Goal: Task Accomplishment & Management: Use online tool/utility

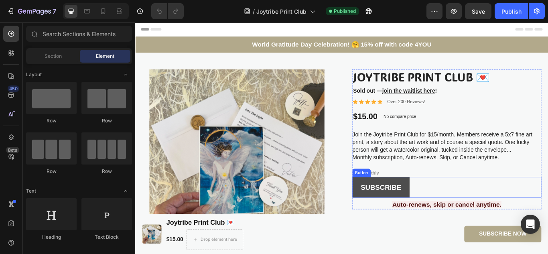
click at [390, 218] on link "SUBSCRIBE" at bounding box center [421, 215] width 67 height 24
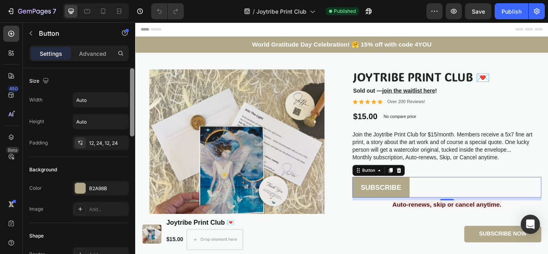
scroll to position [209, 0]
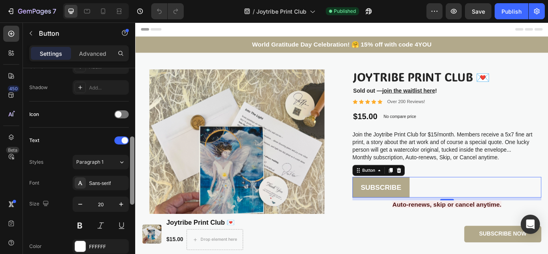
drag, startPoint x: 129, startPoint y: 118, endPoint x: 129, endPoint y: 128, distance: 10.4
click at [129, 128] on div at bounding box center [132, 172] width 6 height 209
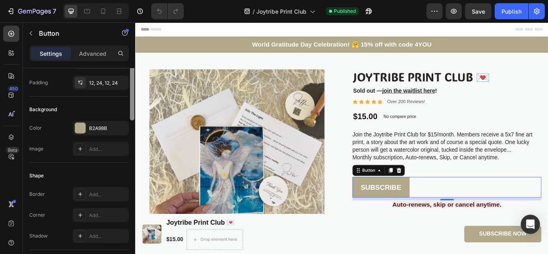
scroll to position [0, 0]
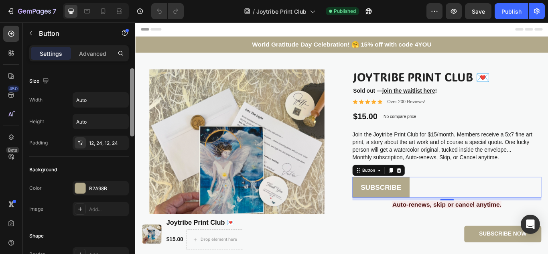
drag, startPoint x: 133, startPoint y: 145, endPoint x: 134, endPoint y: 56, distance: 89.5
click at [134, 56] on div "Settings Advanced Size Width Auto Height Auto Padding 12, 24, 12, 24 Background…" at bounding box center [79, 160] width 112 height 231
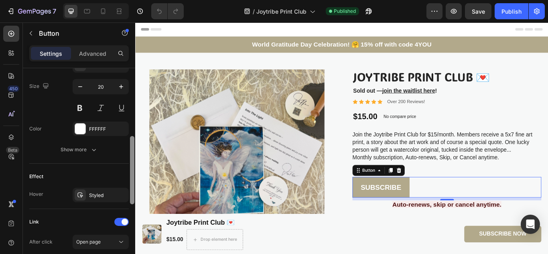
drag, startPoint x: 133, startPoint y: 75, endPoint x: 130, endPoint y: 186, distance: 111.6
click at [130, 186] on div at bounding box center [132, 170] width 4 height 68
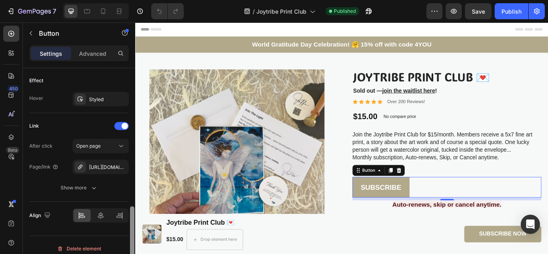
scroll to position [429, 0]
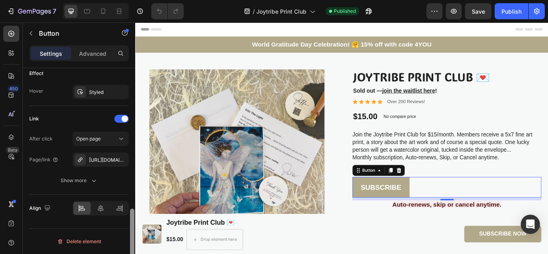
drag, startPoint x: 131, startPoint y: 189, endPoint x: 129, endPoint y: 250, distance: 61.0
click at [129, 250] on div "Size Width Auto Height Auto Padding 12, 24, 12, 24 Background Color B2A98B Imag…" at bounding box center [79, 172] width 112 height 209
click at [376, 206] on div "Product Images Joytribe Print Club 💌 Product Title Sold out — join the waitlist…" at bounding box center [375, 209] width 481 height 303
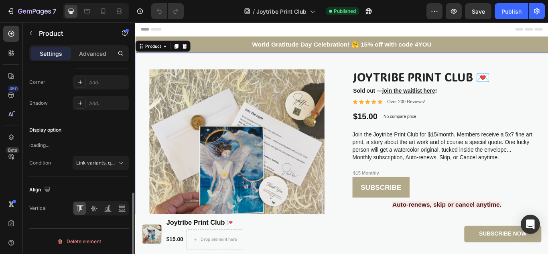
scroll to position [0, 0]
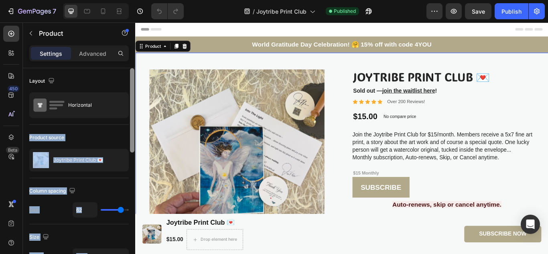
drag, startPoint x: 129, startPoint y: 101, endPoint x: 131, endPoint y: 116, distance: 14.6
click at [131, 116] on div "Layout Horizontal Product source Joytribe Print Club 💌 Column spacing Gap 62 Si…" at bounding box center [79, 172] width 112 height 209
click at [131, 116] on div at bounding box center [132, 110] width 4 height 84
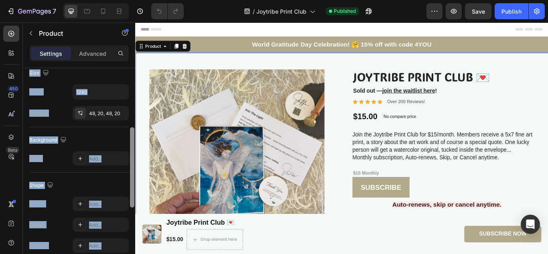
scroll to position [167, 0]
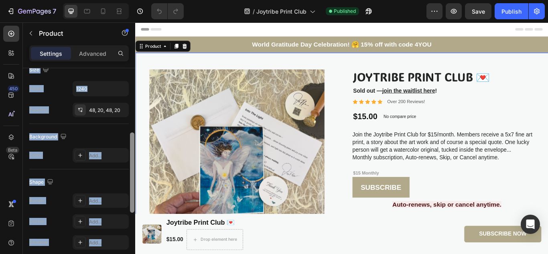
drag, startPoint x: 131, startPoint y: 116, endPoint x: 133, endPoint y: 183, distance: 67.8
click at [133, 183] on div at bounding box center [132, 172] width 4 height 80
click at [112, 177] on div "Shape" at bounding box center [78, 182] width 99 height 13
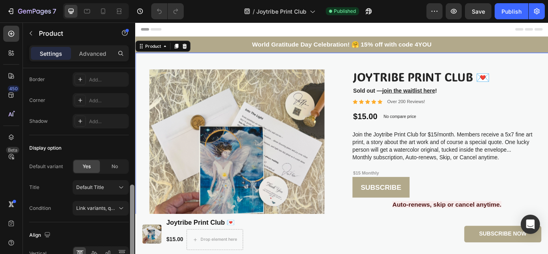
drag, startPoint x: 133, startPoint y: 180, endPoint x: 131, endPoint y: 229, distance: 49.0
click at [131, 229] on div at bounding box center [132, 225] width 4 height 80
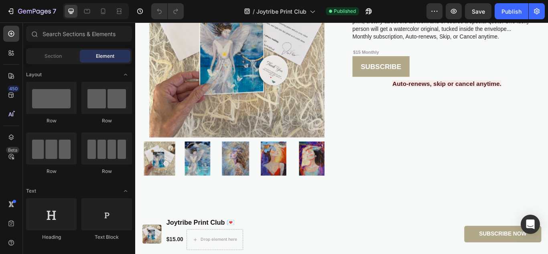
scroll to position [146, 0]
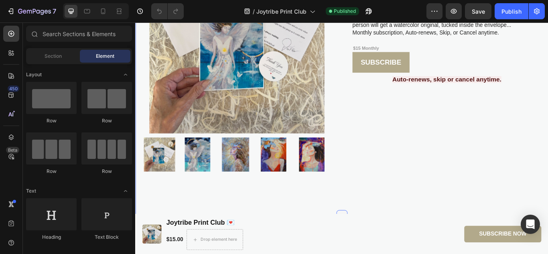
click at [374, 241] on div at bounding box center [375, 247] width 13 height 13
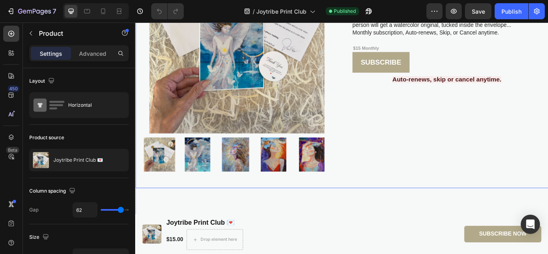
click at [401, 96] on div "Joytribe Print Club 💌 Product Title Sold out — join the waitlist here ! Text Bl…" at bounding box center [498, 63] width 220 height 265
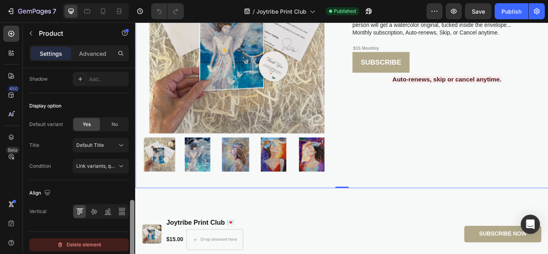
scroll to position [334, 0]
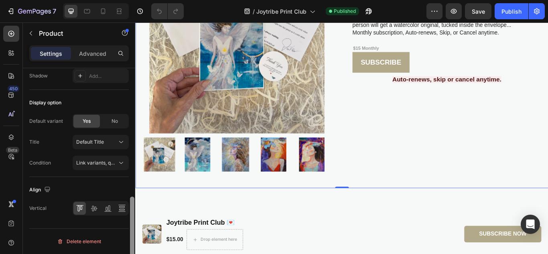
drag, startPoint x: 133, startPoint y: 96, endPoint x: 126, endPoint y: 252, distance: 156.6
click at [126, 252] on div "Layout Horizontal Product source Joytribe Print Club 💌 Column spacing Gap 62 Si…" at bounding box center [79, 172] width 112 height 209
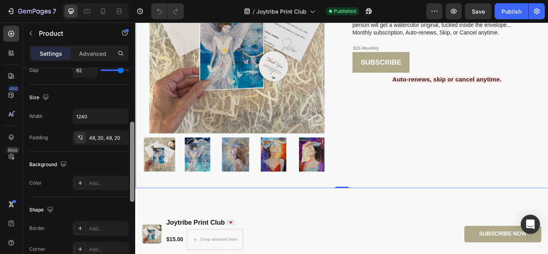
drag, startPoint x: 267, startPoint y: 262, endPoint x: 142, endPoint y: 113, distance: 194.7
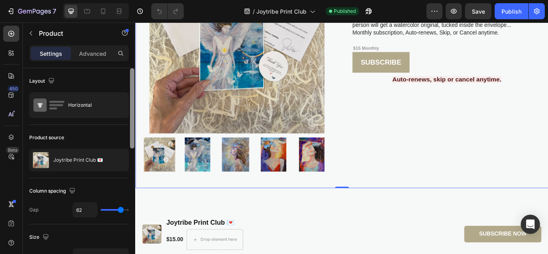
drag, startPoint x: 132, startPoint y: 96, endPoint x: 132, endPoint y: 85, distance: 10.8
click at [132, 85] on div at bounding box center [132, 108] width 4 height 80
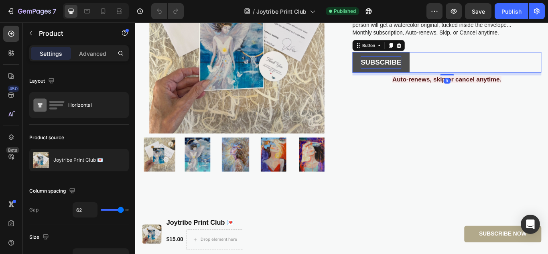
click at [402, 75] on p "SUBSCRIBE" at bounding box center [421, 69] width 47 height 14
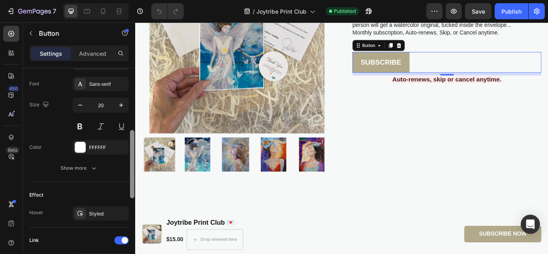
drag, startPoint x: 132, startPoint y: 82, endPoint x: 129, endPoint y: 185, distance: 103.1
click at [129, 185] on div at bounding box center [132, 143] width 6 height 209
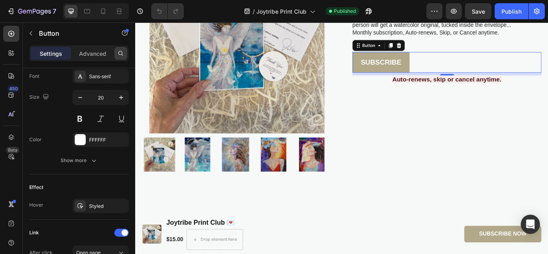
click at [119, 53] on icon at bounding box center [121, 53] width 6 height 6
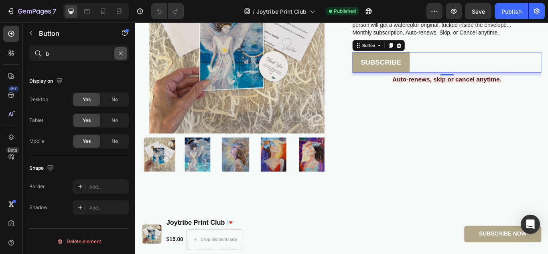
scroll to position [0, 0]
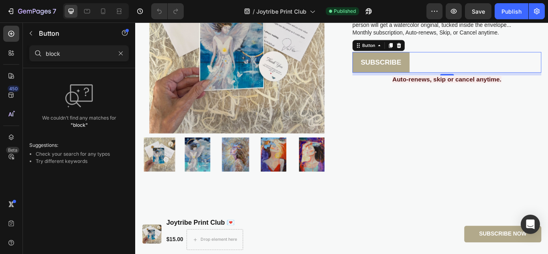
type input "block"
click at [122, 54] on icon "button" at bounding box center [121, 53] width 4 height 4
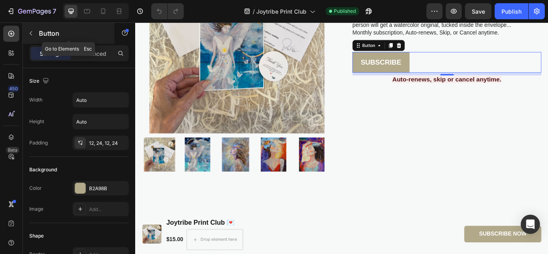
click at [32, 34] on icon "button" at bounding box center [31, 33] width 6 height 6
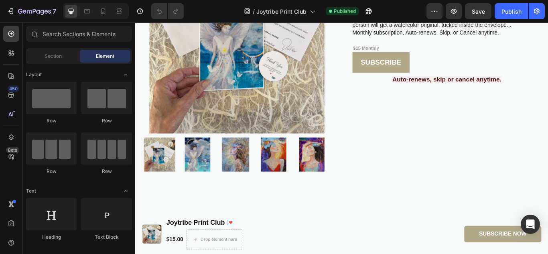
click at [132, 49] on div "Section Element" at bounding box center [79, 56] width 112 height 16
drag, startPoint x: 132, startPoint y: 49, endPoint x: 133, endPoint y: 61, distance: 11.7
click at [133, 61] on div "Section Element" at bounding box center [79, 56] width 112 height 16
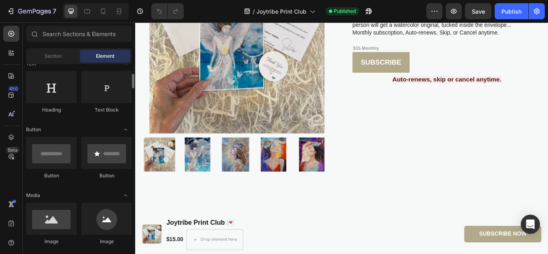
scroll to position [128, 0]
click at [47, 157] on div at bounding box center [51, 152] width 51 height 32
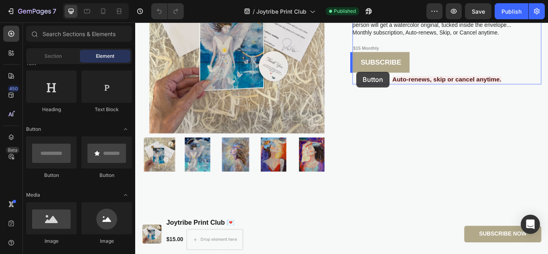
drag, startPoint x: 180, startPoint y: 181, endPoint x: 393, endPoint y: 80, distance: 235.6
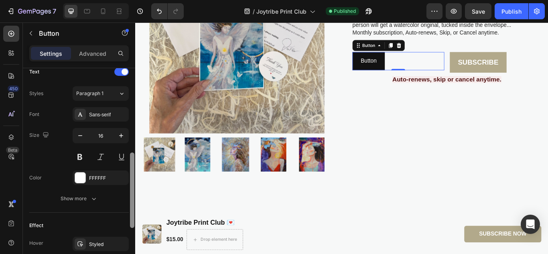
drag, startPoint x: 133, startPoint y: 88, endPoint x: 132, endPoint y: 193, distance: 104.7
click at [132, 193] on div at bounding box center [132, 189] width 4 height 75
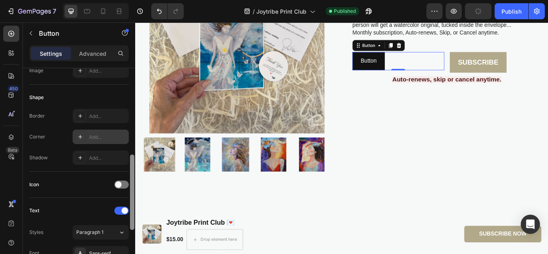
drag, startPoint x: 132, startPoint y: 193, endPoint x: 125, endPoint y: 138, distance: 55.4
click at [125, 138] on div "Size Width Auto Height Auto Padding 12, 24, 12, 24 Background Color 121212 Imag…" at bounding box center [79, 172] width 112 height 209
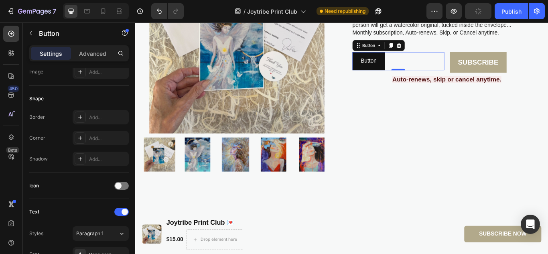
scroll to position [0, 0]
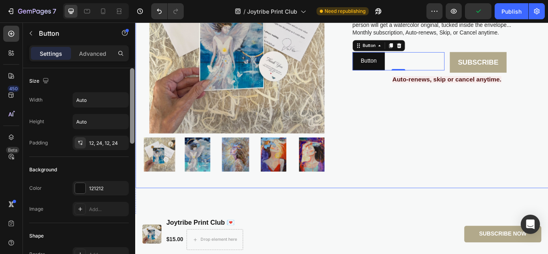
drag, startPoint x: 267, startPoint y: 170, endPoint x: 137, endPoint y: 81, distance: 157.6
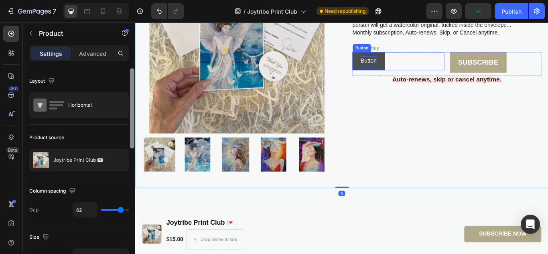
click at [406, 67] on p "Button" at bounding box center [407, 68] width 18 height 12
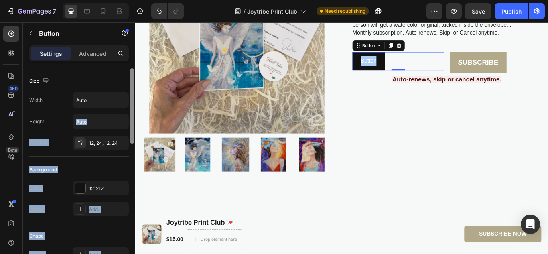
drag, startPoint x: 129, startPoint y: 105, endPoint x: 134, endPoint y: 84, distance: 21.8
click at [134, 84] on div "Size Width Auto Height Auto Padding 12, 24, 12, 24 Background Color 121212 Imag…" at bounding box center [79, 172] width 112 height 209
click at [134, 84] on div at bounding box center [132, 105] width 4 height 75
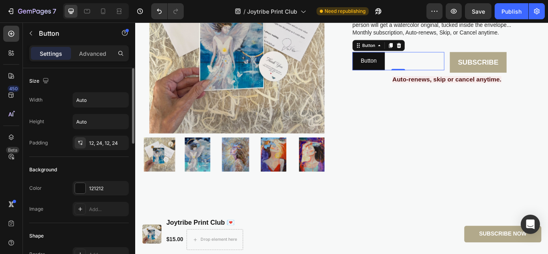
click at [111, 77] on div "Size" at bounding box center [78, 81] width 99 height 13
drag, startPoint x: 132, startPoint y: 88, endPoint x: 133, endPoint y: 79, distance: 9.3
click at [133, 79] on div at bounding box center [132, 105] width 4 height 75
click at [99, 49] on p "Advanced" at bounding box center [92, 53] width 27 height 8
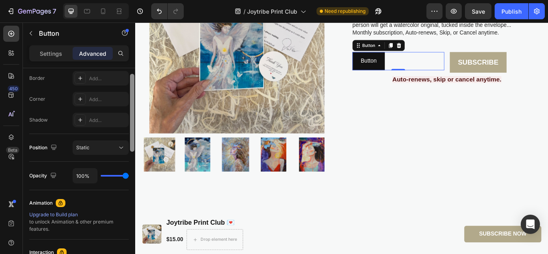
drag, startPoint x: 132, startPoint y: 98, endPoint x: 132, endPoint y: 186, distance: 87.9
click at [132, 152] on div at bounding box center [132, 113] width 4 height 78
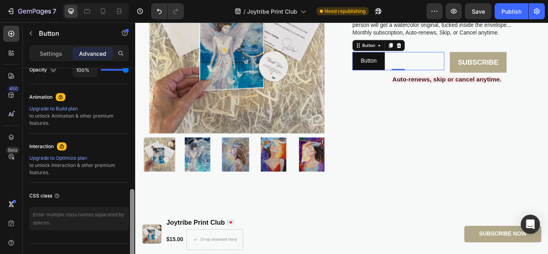
scroll to position [348, 0]
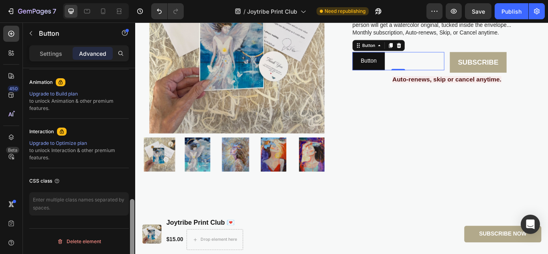
drag, startPoint x: 132, startPoint y: 186, endPoint x: 132, endPoint y: 273, distance: 87.1
click at [132, 0] on html "7 / Joytribe Print Club Need republishing Preview Save Publish 450 Beta Section…" at bounding box center [274, 0] width 548 height 0
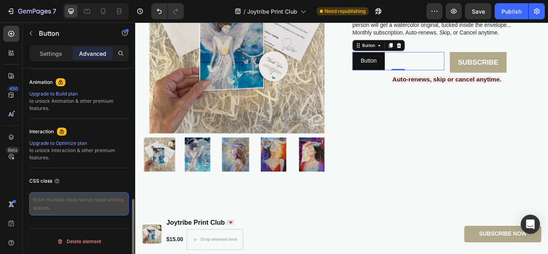
click at [78, 204] on textarea at bounding box center [78, 203] width 99 height 23
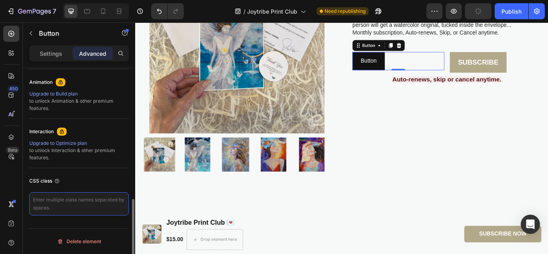
paste textarea "<div class="appstle_subscription_widget"></div>"
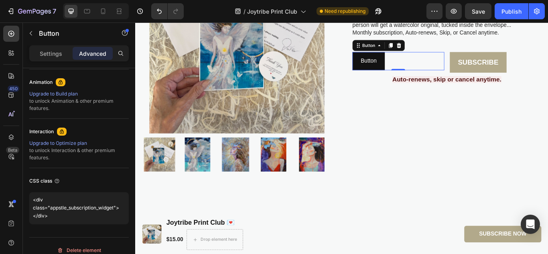
type textarea "<div class="appstle_subscription_widget"></div>"
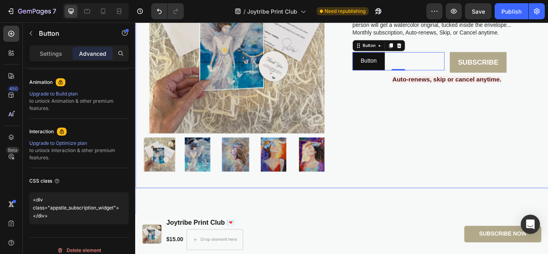
click at [414, 96] on div "Joytribe Print Club 💌 Product Title Sold out — join the waitlist here ! Text Bl…" at bounding box center [498, 63] width 220 height 265
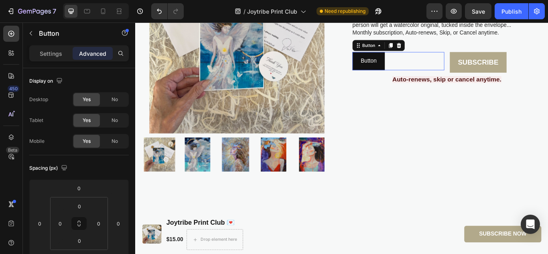
click at [438, 64] on div "Button Button 0" at bounding box center [441, 67] width 107 height 21
click at [51, 52] on p "Settings" at bounding box center [51, 53] width 22 height 8
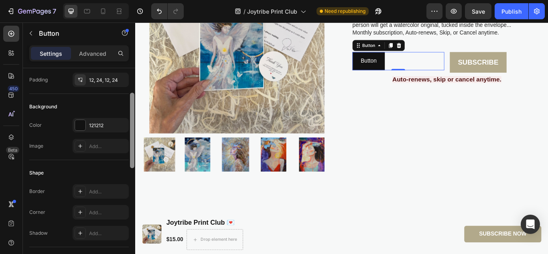
scroll to position [64, 0]
drag, startPoint x: 133, startPoint y: 124, endPoint x: 132, endPoint y: 147, distance: 23.3
click at [132, 147] on div at bounding box center [132, 128] width 4 height 75
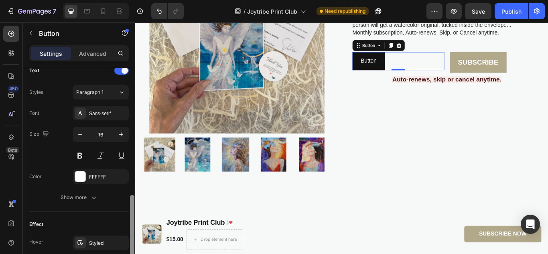
drag, startPoint x: 132, startPoint y: 147, endPoint x: 125, endPoint y: 241, distance: 93.8
click at [125, 241] on div "Size Width Auto Height Auto Padding 12, 24, 12, 24 Background Color 121212 Imag…" at bounding box center [79, 172] width 112 height 209
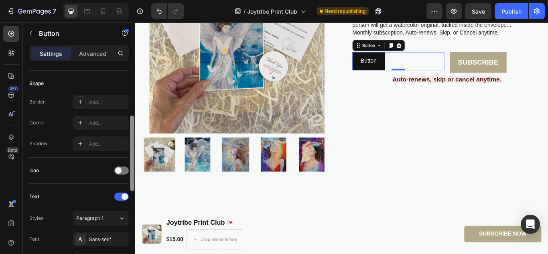
drag, startPoint x: 132, startPoint y: 228, endPoint x: 132, endPoint y: 161, distance: 67.4
click at [132, 161] on div at bounding box center [132, 153] width 4 height 75
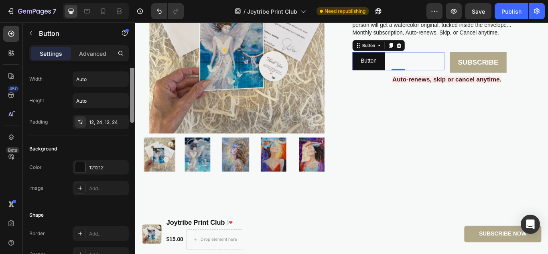
scroll to position [0, 0]
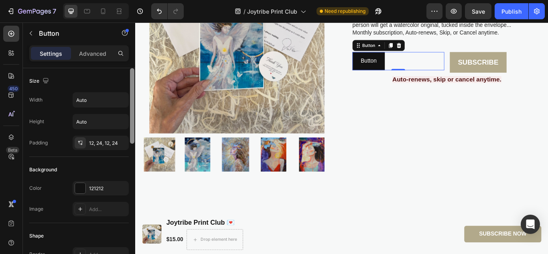
drag, startPoint x: 132, startPoint y: 161, endPoint x: 133, endPoint y: 86, distance: 75.0
click at [133, 86] on div at bounding box center [132, 105] width 4 height 75
drag, startPoint x: 133, startPoint y: 86, endPoint x: 132, endPoint y: 77, distance: 8.9
click at [132, 77] on div at bounding box center [132, 105] width 4 height 75
click at [435, 67] on div "Button Button 0" at bounding box center [441, 67] width 107 height 21
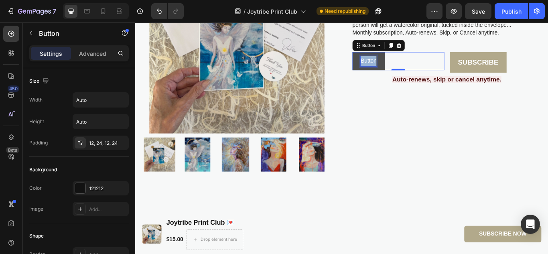
click at [404, 67] on p "Button" at bounding box center [407, 68] width 18 height 12
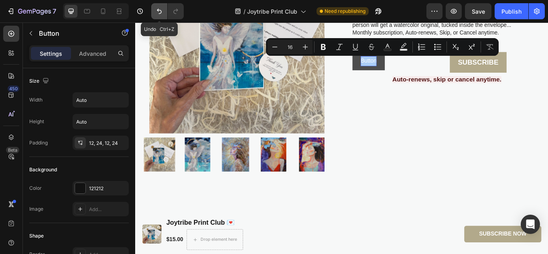
click at [156, 11] on icon "Undo/Redo" at bounding box center [159, 11] width 8 height 8
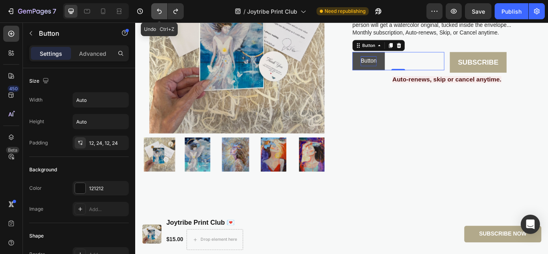
click at [156, 11] on icon "Undo/Redo" at bounding box center [159, 11] width 8 height 8
click at [161, 14] on icon "Undo/Redo" at bounding box center [159, 11] width 8 height 8
click at [440, 47] on icon at bounding box center [442, 50] width 5 height 6
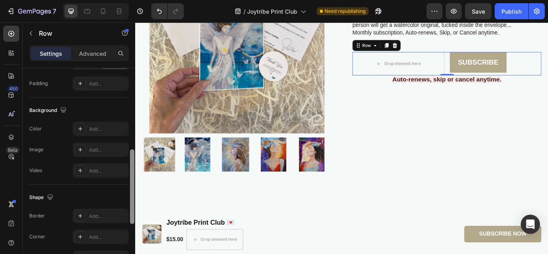
drag, startPoint x: 131, startPoint y: 71, endPoint x: 127, endPoint y: 178, distance: 106.4
click at [127, 178] on div "Layout Column width Change ratio Fit to content 6 6 Columns management Order 2 …" at bounding box center [79, 172] width 112 height 209
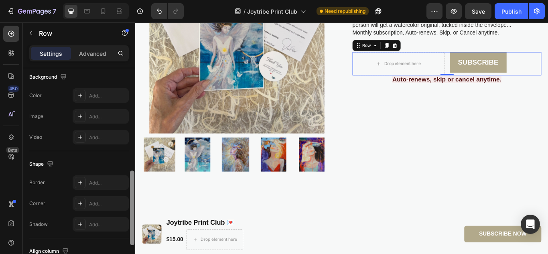
drag, startPoint x: 131, startPoint y: 189, endPoint x: 131, endPoint y: 196, distance: 6.8
click at [131, 196] on div at bounding box center [132, 208] width 4 height 75
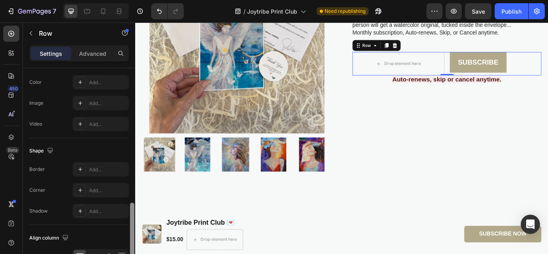
drag, startPoint x: 131, startPoint y: 196, endPoint x: 131, endPoint y: 204, distance: 8.4
click at [131, 204] on div at bounding box center [132, 240] width 4 height 75
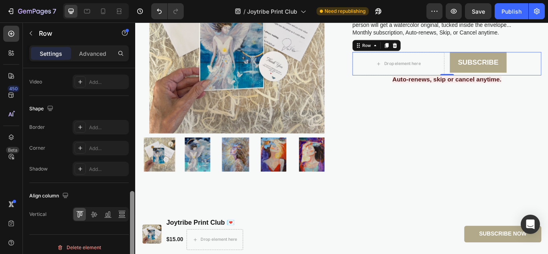
scroll to position [372, 0]
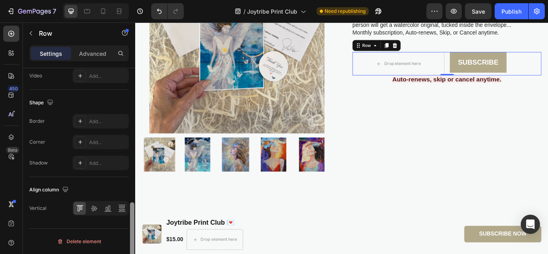
drag, startPoint x: 131, startPoint y: 204, endPoint x: 131, endPoint y: 222, distance: 18.1
click at [131, 222] on div at bounding box center [132, 239] width 4 height 75
click at [435, 50] on icon at bounding box center [437, 50] width 5 height 6
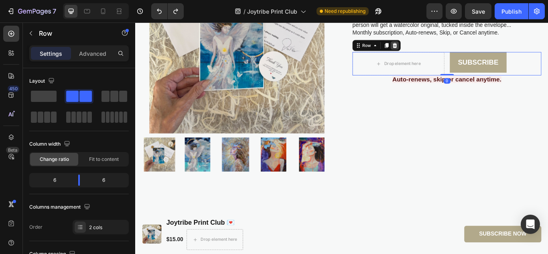
click at [434, 52] on icon at bounding box center [437, 49] width 6 height 6
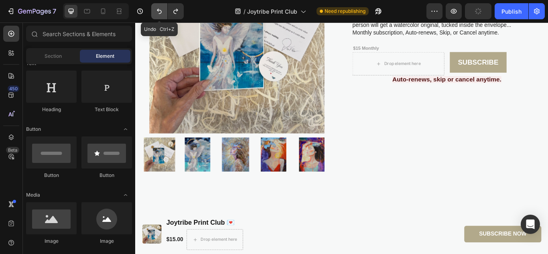
click at [161, 12] on icon "Undo/Redo" at bounding box center [159, 11] width 8 height 8
click at [159, 12] on icon "Undo/Redo" at bounding box center [159, 11] width 8 height 8
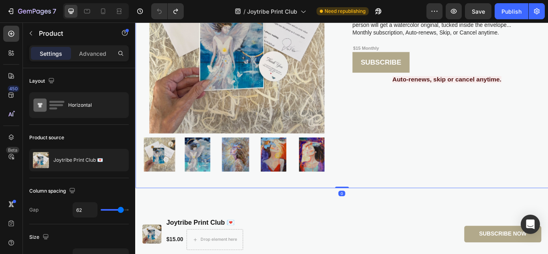
click at [419, 119] on div "Joytribe Print Club 💌 Product Title Sold out — join the waitlist here ! Text Bl…" at bounding box center [498, 63] width 220 height 265
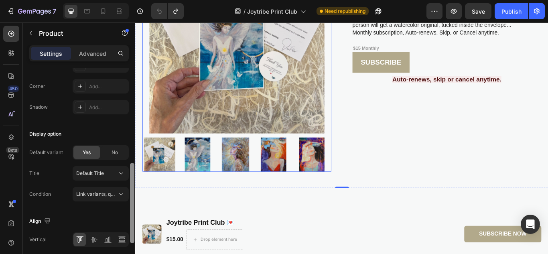
scroll to position [287, 0]
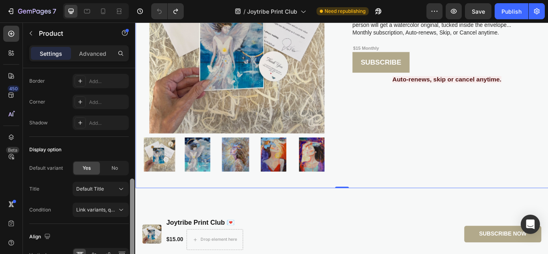
drag, startPoint x: 267, startPoint y: 119, endPoint x: 142, endPoint y: 147, distance: 127.8
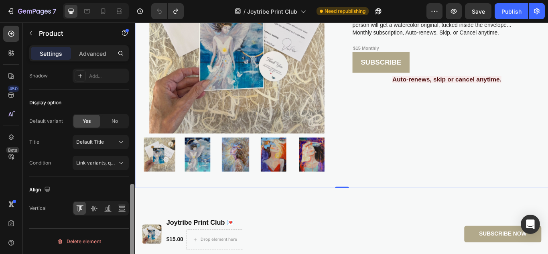
scroll to position [224, 0]
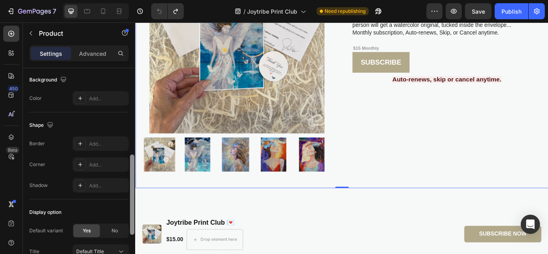
drag, startPoint x: 269, startPoint y: 251, endPoint x: 142, endPoint y: 120, distance: 182.4
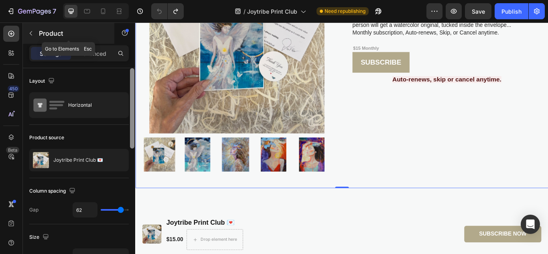
click at [31, 32] on icon "button" at bounding box center [31, 33] width 6 height 6
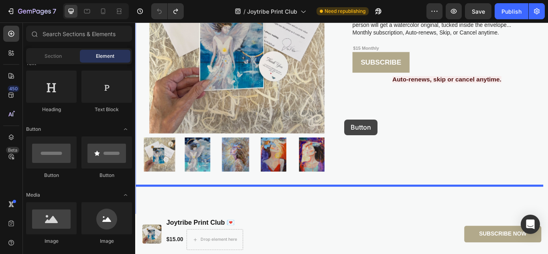
drag, startPoint x: 237, startPoint y: 180, endPoint x: 380, endPoint y: 136, distance: 150.4
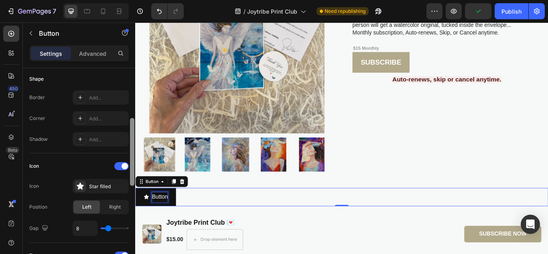
scroll to position [160, 0]
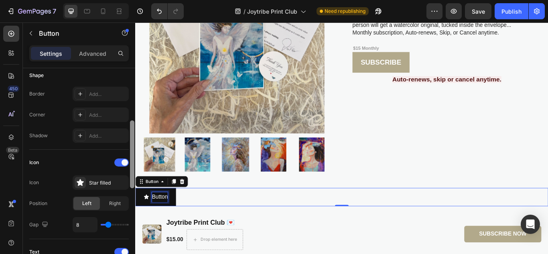
drag, startPoint x: 133, startPoint y: 122, endPoint x: 130, endPoint y: 175, distance: 52.6
click at [130, 175] on div at bounding box center [132, 154] width 4 height 68
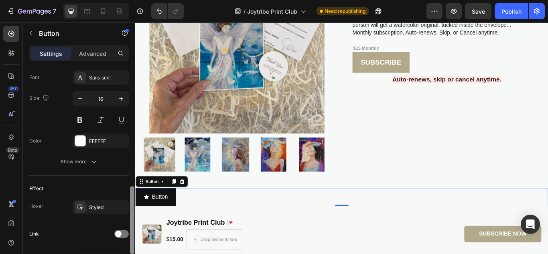
scroll to position [424, 0]
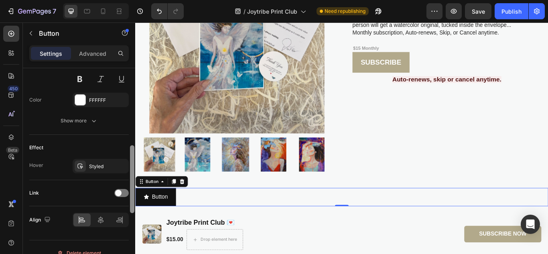
drag, startPoint x: 130, startPoint y: 175, endPoint x: 128, endPoint y: 261, distance: 86.3
click at [128, 0] on html "7 / Joytribe Print Club Need republishing Preview Save Publish 450 Beta Section…" at bounding box center [274, 0] width 548 height 0
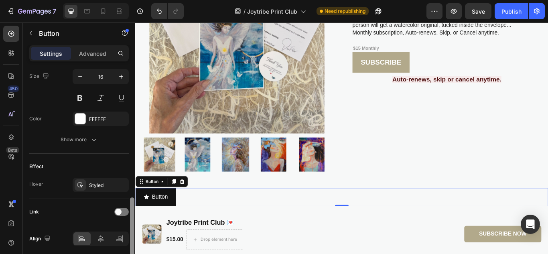
scroll to position [398, 0]
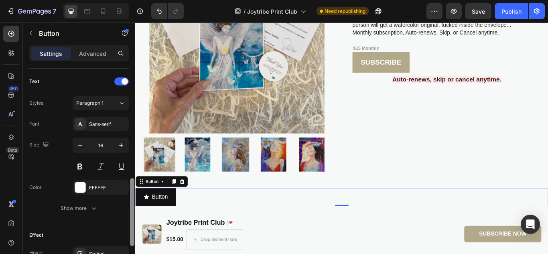
drag, startPoint x: 133, startPoint y: 238, endPoint x: 130, endPoint y: 209, distance: 29.5
click at [130, 209] on div at bounding box center [132, 173] width 6 height 209
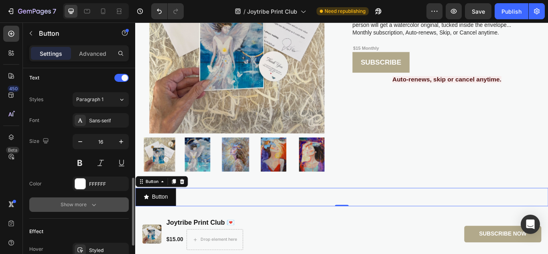
click at [92, 201] on icon "button" at bounding box center [94, 205] width 8 height 8
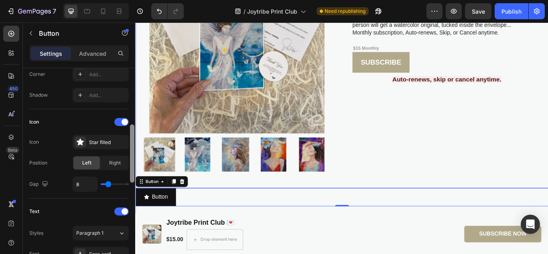
drag, startPoint x: 269, startPoint y: 230, endPoint x: 141, endPoint y: 150, distance: 150.8
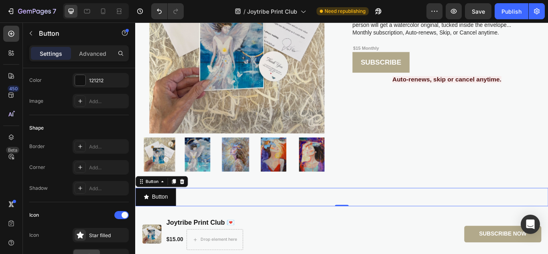
scroll to position [0, 0]
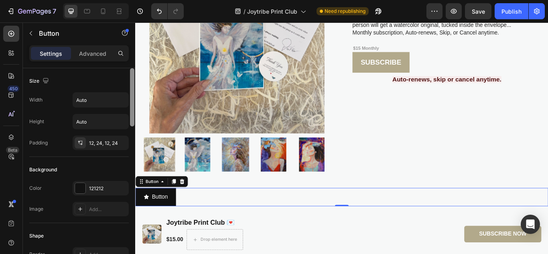
drag, startPoint x: 0, startPoint y: 130, endPoint x: 132, endPoint y: 92, distance: 136.5
click at [132, 92] on div at bounding box center [132, 97] width 4 height 58
click at [99, 51] on p "Advanced" at bounding box center [92, 53] width 27 height 8
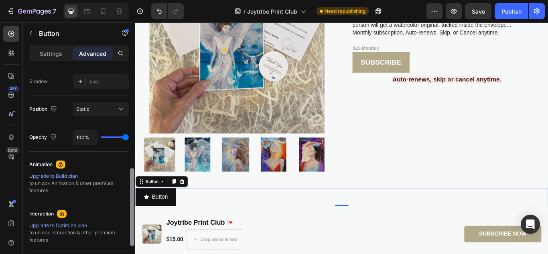
drag, startPoint x: 133, startPoint y: 113, endPoint x: 129, endPoint y: 228, distance: 114.8
click at [129, 228] on div "Display on Desktop Yes No Tablet Yes No Mobile Yes No Spacing (px) 0 0 0 0 0 0 …" at bounding box center [79, 172] width 112 height 209
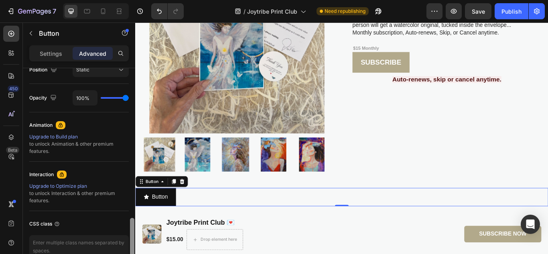
scroll to position [331, 0]
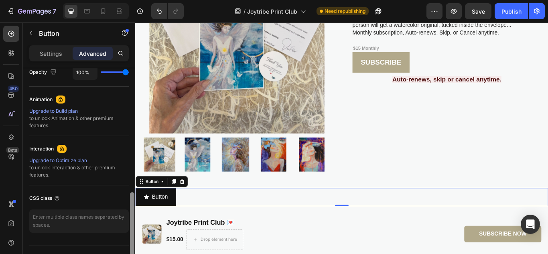
drag, startPoint x: 132, startPoint y: 228, endPoint x: 130, endPoint y: 238, distance: 9.8
click at [130, 238] on div at bounding box center [132, 231] width 4 height 78
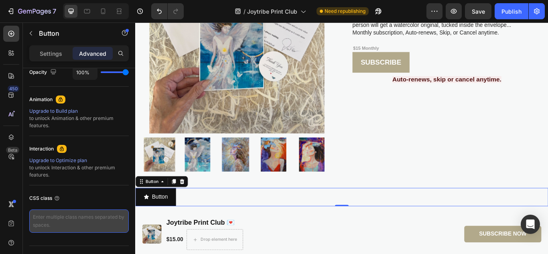
click at [82, 214] on textarea at bounding box center [78, 220] width 99 height 23
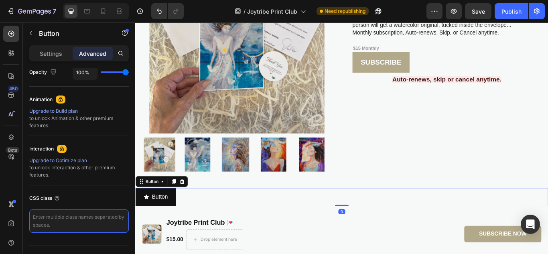
paste textarea "<div class="appstle_subscription_widget"></div>"
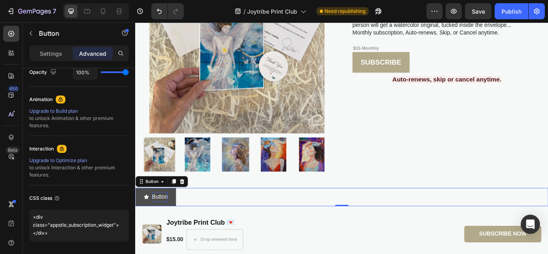
type textarea "<div class="appstle_subscription_widget"></div>"
click at [170, 220] on p "Button" at bounding box center [163, 226] width 18 height 12
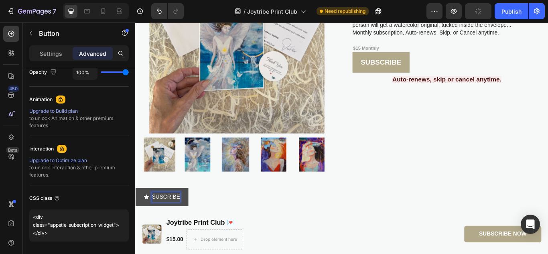
click at [135, 215] on button "SUSCRIBE" at bounding box center [166, 225] width 62 height 21
click at [142, 229] on button "SUSCRIBE NOW" at bounding box center [174, 225] width 79 height 21
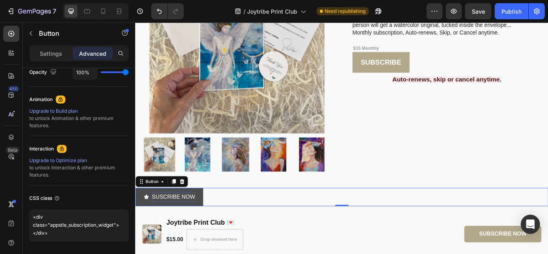
click at [142, 229] on button "SUSCRIBE NOW" at bounding box center [174, 225] width 79 height 21
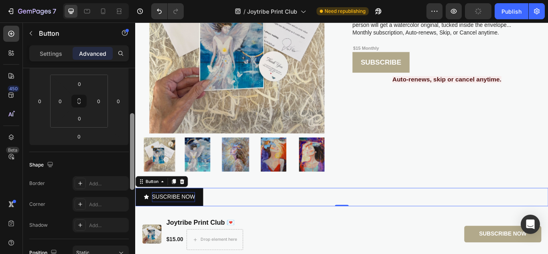
click at [132, 147] on div at bounding box center [132, 172] width 6 height 209
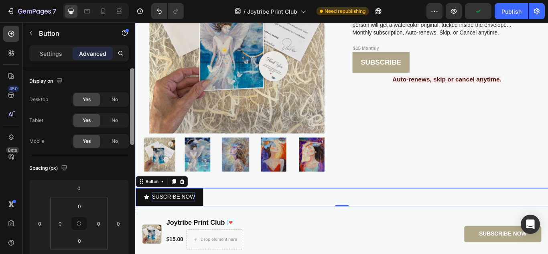
drag, startPoint x: 267, startPoint y: 170, endPoint x: 136, endPoint y: 94, distance: 151.5
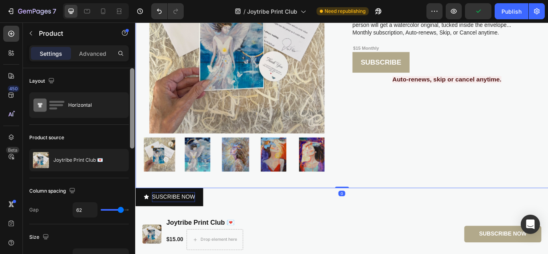
click at [57, 50] on p "Settings" at bounding box center [51, 53] width 22 height 8
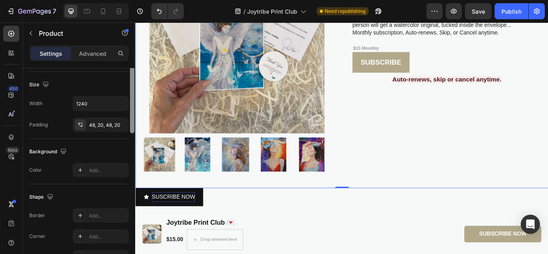
drag, startPoint x: 131, startPoint y: 116, endPoint x: 130, endPoint y: 183, distance: 66.2
click at [130, 183] on div at bounding box center [132, 119] width 6 height 209
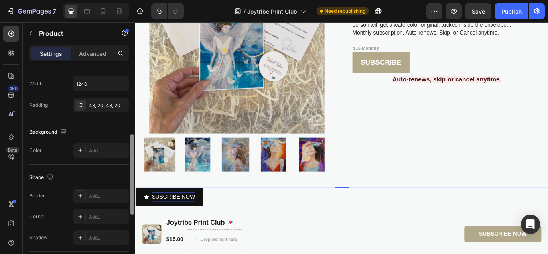
scroll to position [334, 0]
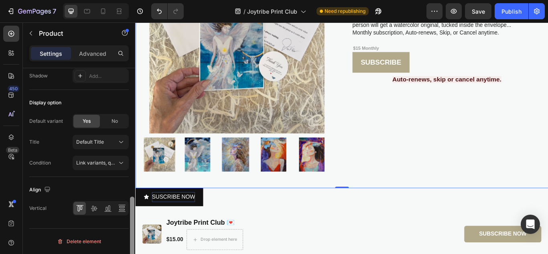
drag, startPoint x: 130, startPoint y: 183, endPoint x: 130, endPoint y: 193, distance: 10.4
click at [130, 193] on div at bounding box center [132, 172] width 6 height 209
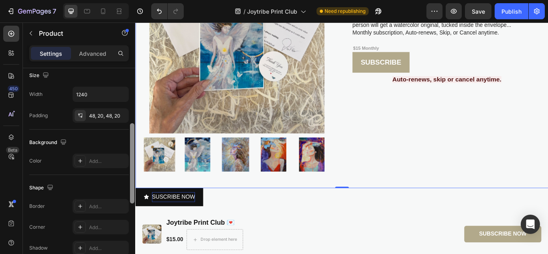
scroll to position [154, 0]
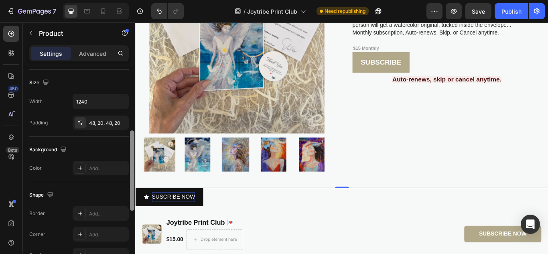
drag, startPoint x: 132, startPoint y: 211, endPoint x: 134, endPoint y: 142, distance: 69.0
click at [134, 142] on div at bounding box center [132, 174] width 6 height 209
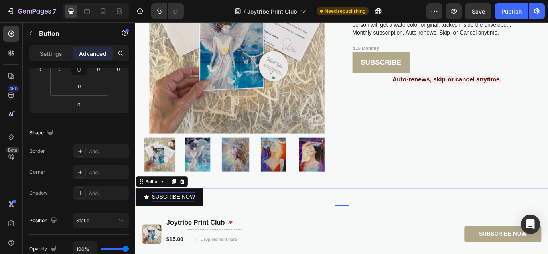
scroll to position [0, 0]
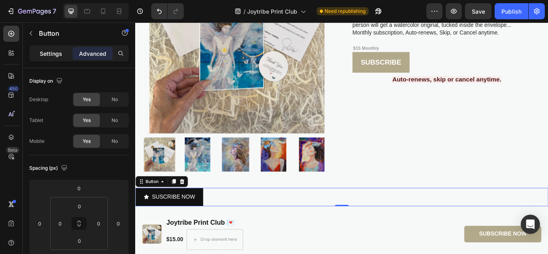
click at [59, 52] on p "Settings" at bounding box center [51, 53] width 22 height 8
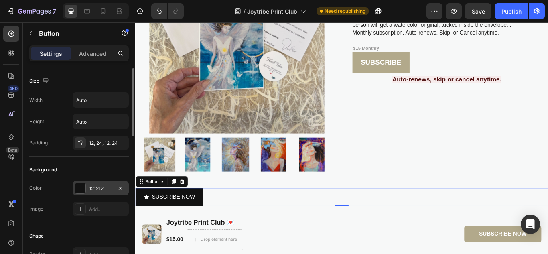
click at [77, 186] on div at bounding box center [80, 188] width 10 height 10
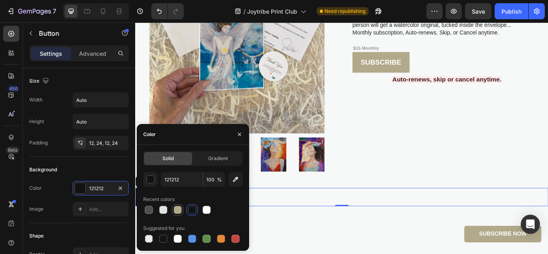
click at [175, 211] on div at bounding box center [178, 210] width 8 height 8
type input "B2A98B"
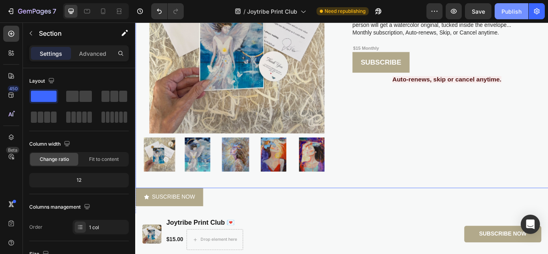
click at [506, 11] on div "Publish" at bounding box center [511, 11] width 20 height 8
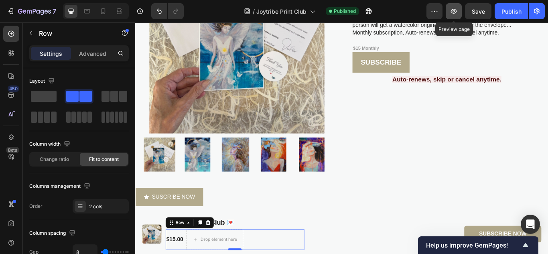
click at [453, 9] on icon "button" at bounding box center [454, 11] width 8 height 8
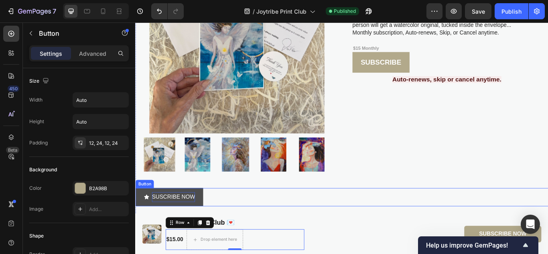
click at [164, 227] on p "SUSCRIBE NOW" at bounding box center [179, 226] width 50 height 12
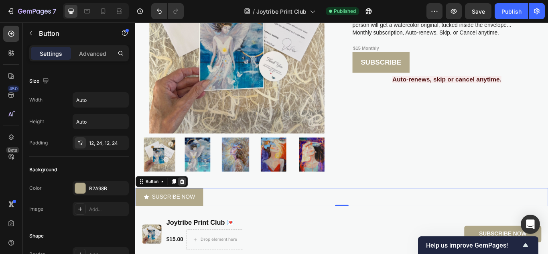
click at [190, 207] on icon at bounding box center [189, 208] width 5 height 6
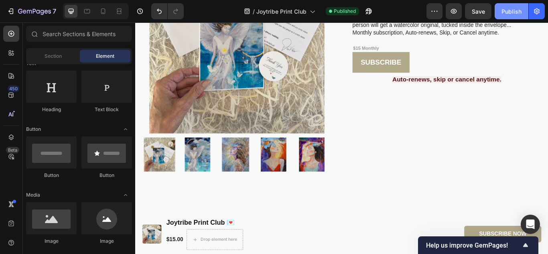
click at [502, 14] on div "Publish" at bounding box center [511, 11] width 20 height 8
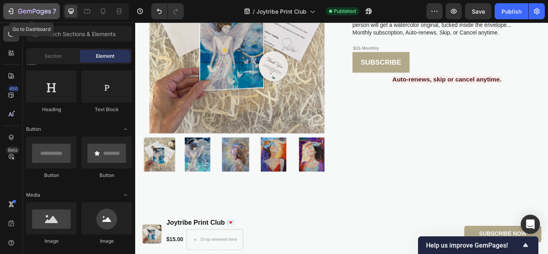
click at [12, 11] on icon "button" at bounding box center [11, 11] width 8 height 8
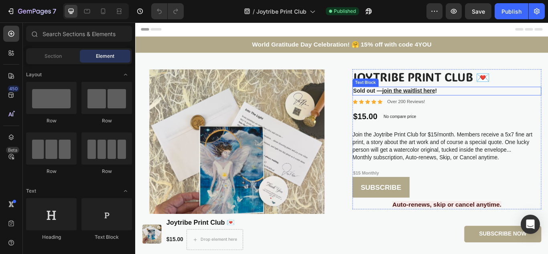
click at [399, 101] on strong "Sold out —" at bounding box center [406, 102] width 34 height 7
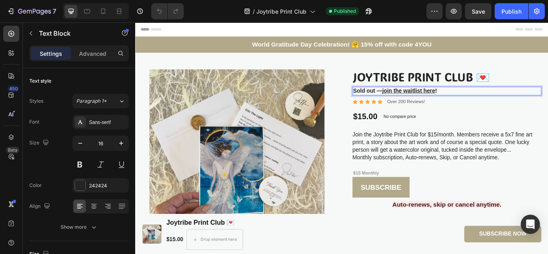
click at [412, 101] on strong "Sold out —" at bounding box center [406, 102] width 34 height 7
drag, startPoint x: 412, startPoint y: 101, endPoint x: 389, endPoint y: 100, distance: 22.9
click at [389, 100] on strong "Sold out —" at bounding box center [406, 102] width 34 height 7
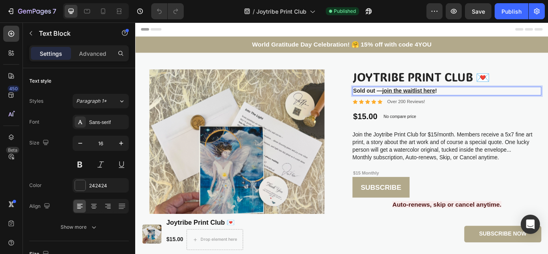
click at [389, 100] on strong "Sold out —" at bounding box center [406, 102] width 34 height 7
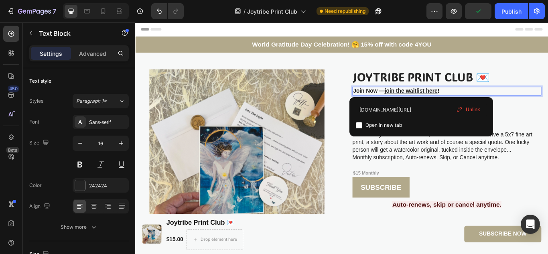
click at [469, 100] on u "join the waitlist here" at bounding box center [457, 102] width 62 height 7
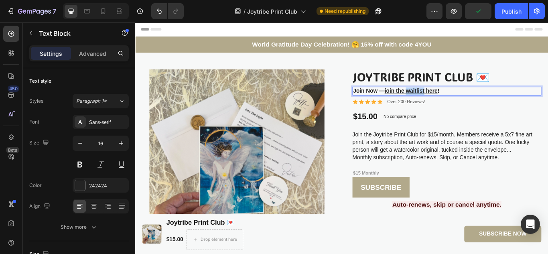
click at [469, 100] on u "join the waitlist here" at bounding box center [457, 102] width 62 height 7
click at [509, 11] on div "Publish" at bounding box center [511, 11] width 20 height 8
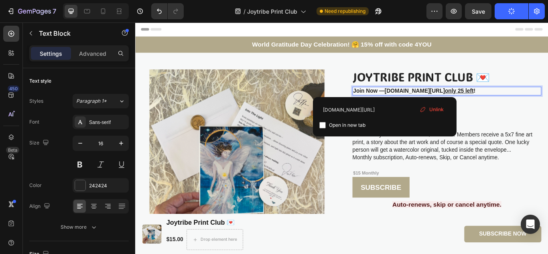
click at [496, 102] on u "only 25 left" at bounding box center [513, 102] width 34 height 7
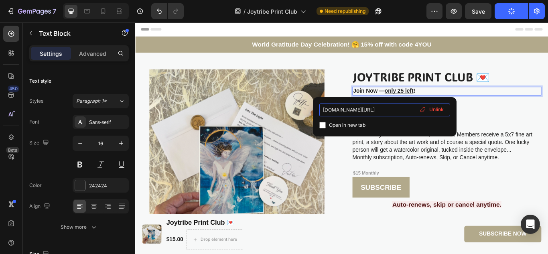
click at [367, 112] on input "jaffefineart.com/" at bounding box center [384, 110] width 131 height 13
drag, startPoint x: 363, startPoint y: 109, endPoint x: 313, endPoint y: 108, distance: 50.2
click at [313, 108] on div "jaffefineart.com/ Open in new tab Unlink" at bounding box center [385, 116] width 144 height 39
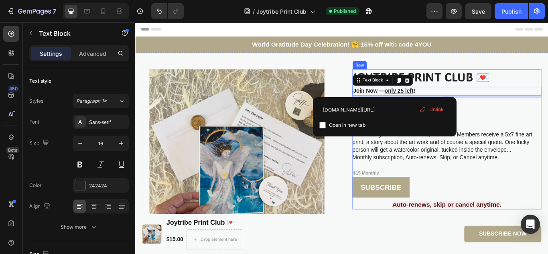
click at [534, 123] on div "Joytribe Print Club 💌 Product Title Join Now — only 25 left ! Text Block 8 Icon…" at bounding box center [498, 158] width 220 height 163
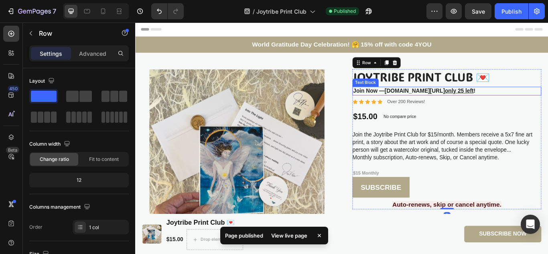
click at [496, 99] on u "only 25 left" at bounding box center [513, 102] width 34 height 7
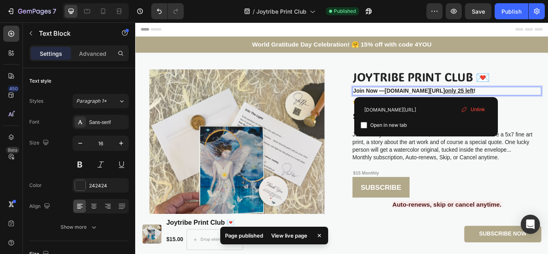
click at [496, 102] on u "only 25 left" at bounding box center [513, 102] width 34 height 7
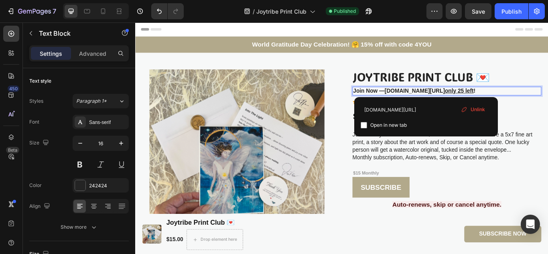
click at [463, 109] on icon at bounding box center [464, 109] width 6 height 6
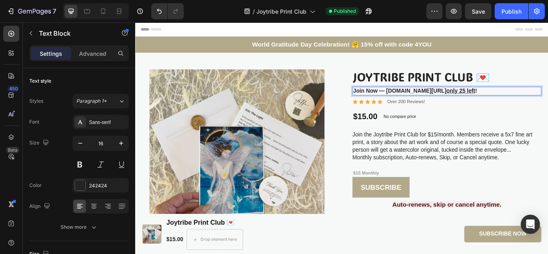
click at [498, 102] on u "only 25 left" at bounding box center [515, 102] width 34 height 7
click at [498, 100] on u "only 25 left" at bounding box center [515, 102] width 34 height 7
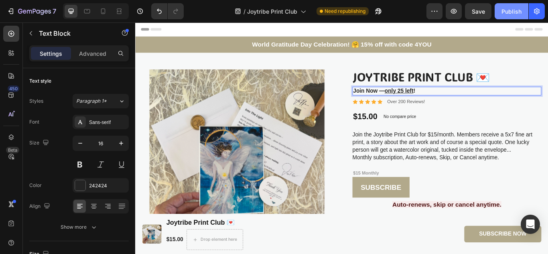
click at [514, 10] on div "Publish" at bounding box center [511, 11] width 20 height 8
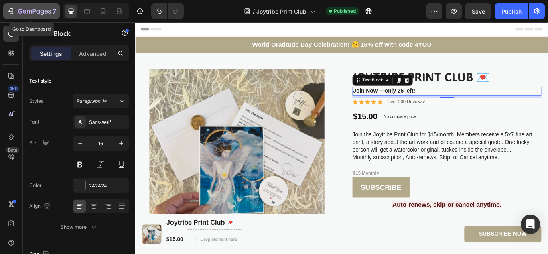
click at [12, 11] on icon "button" at bounding box center [10, 11] width 4 height 2
